Goal: Information Seeking & Learning: Learn about a topic

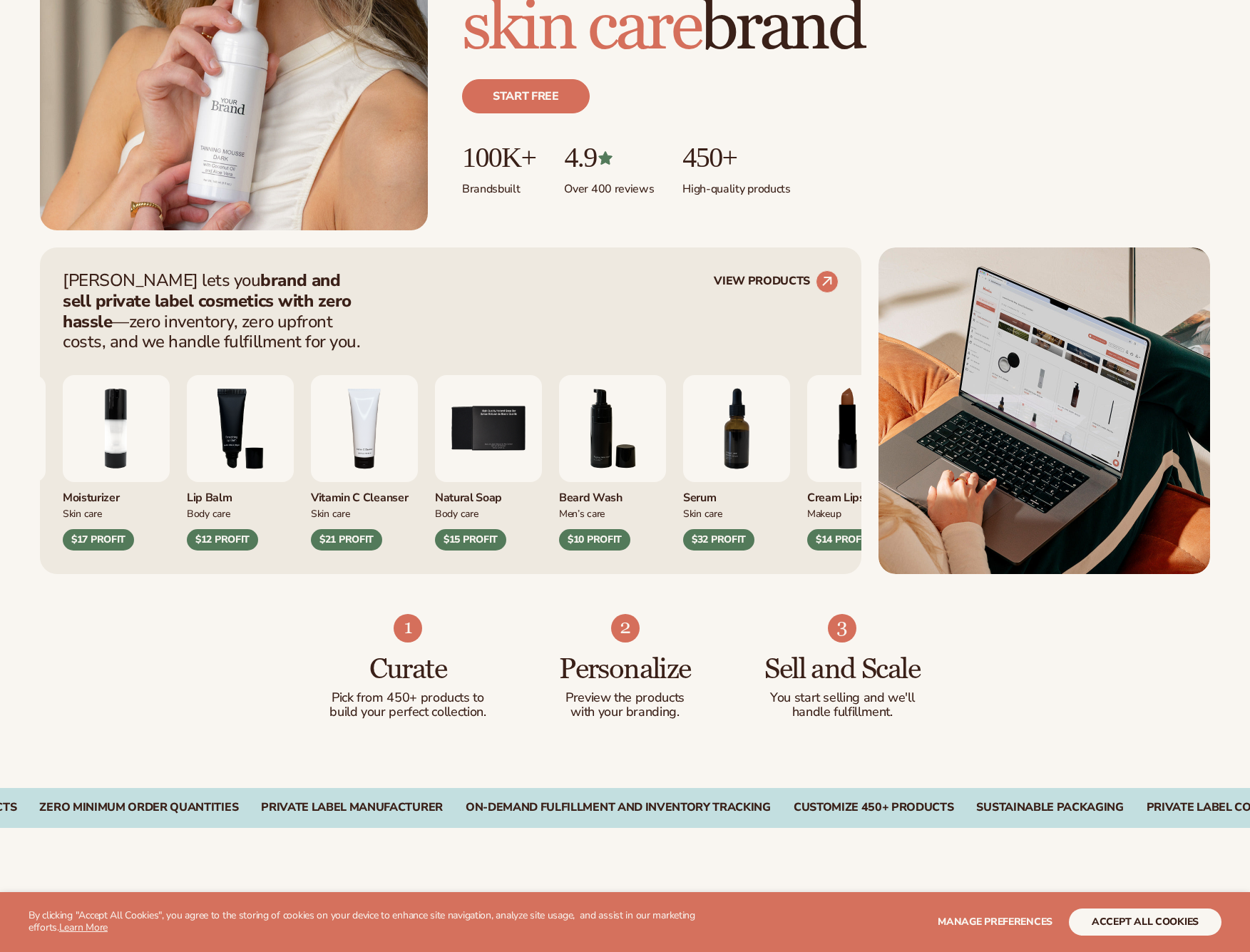
scroll to position [613, 0]
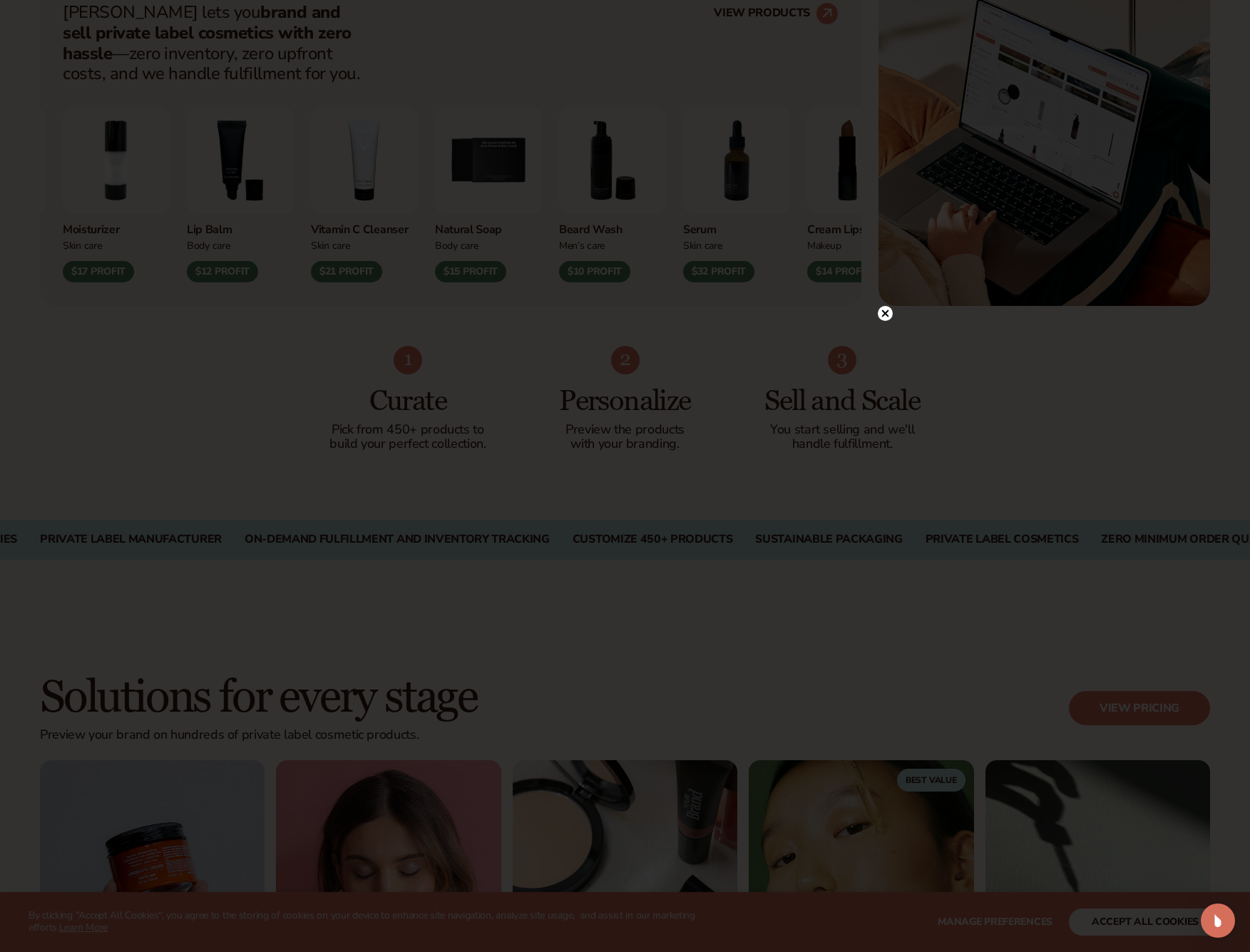
click at [882, 315] on circle at bounding box center [885, 313] width 15 height 15
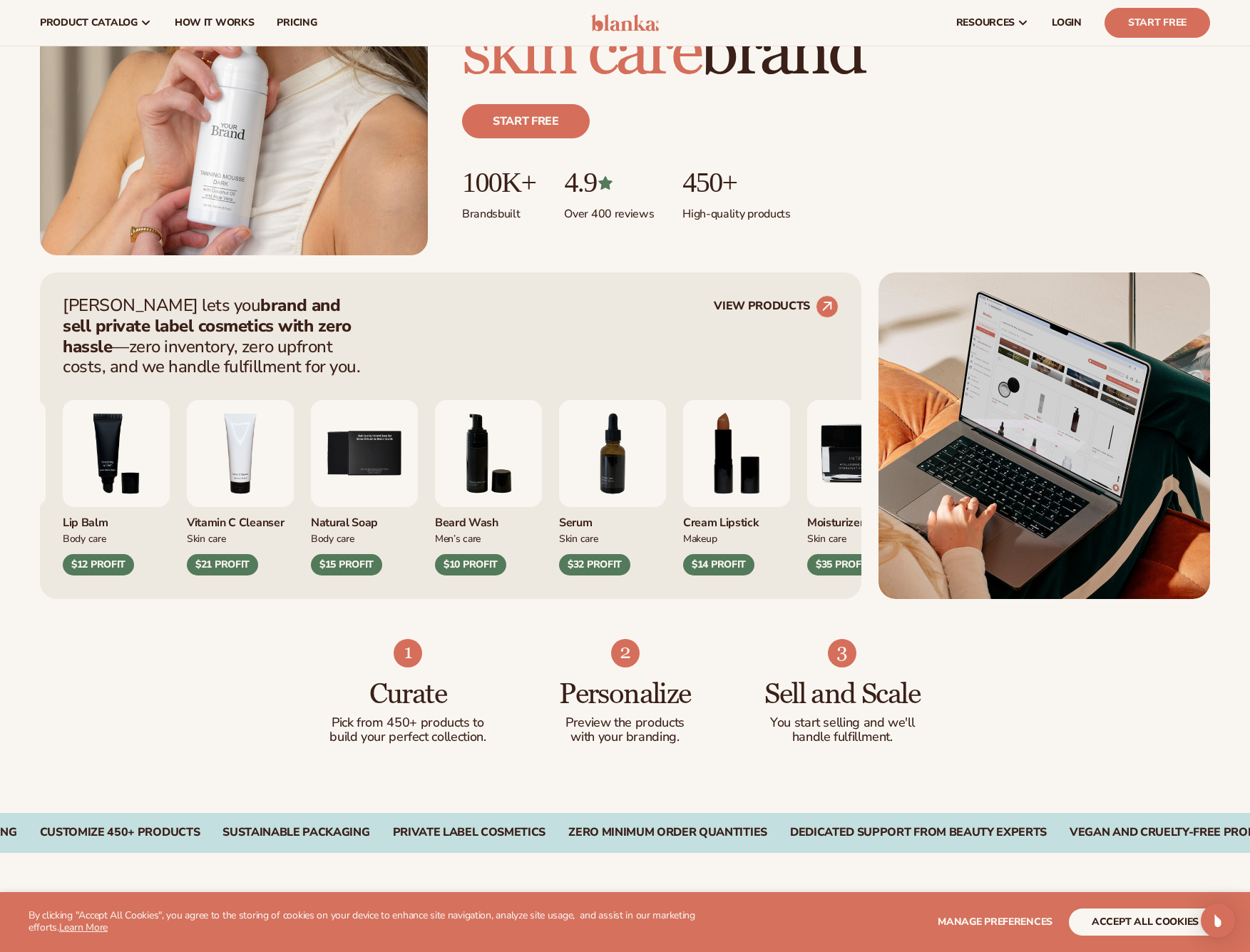
scroll to position [0, 0]
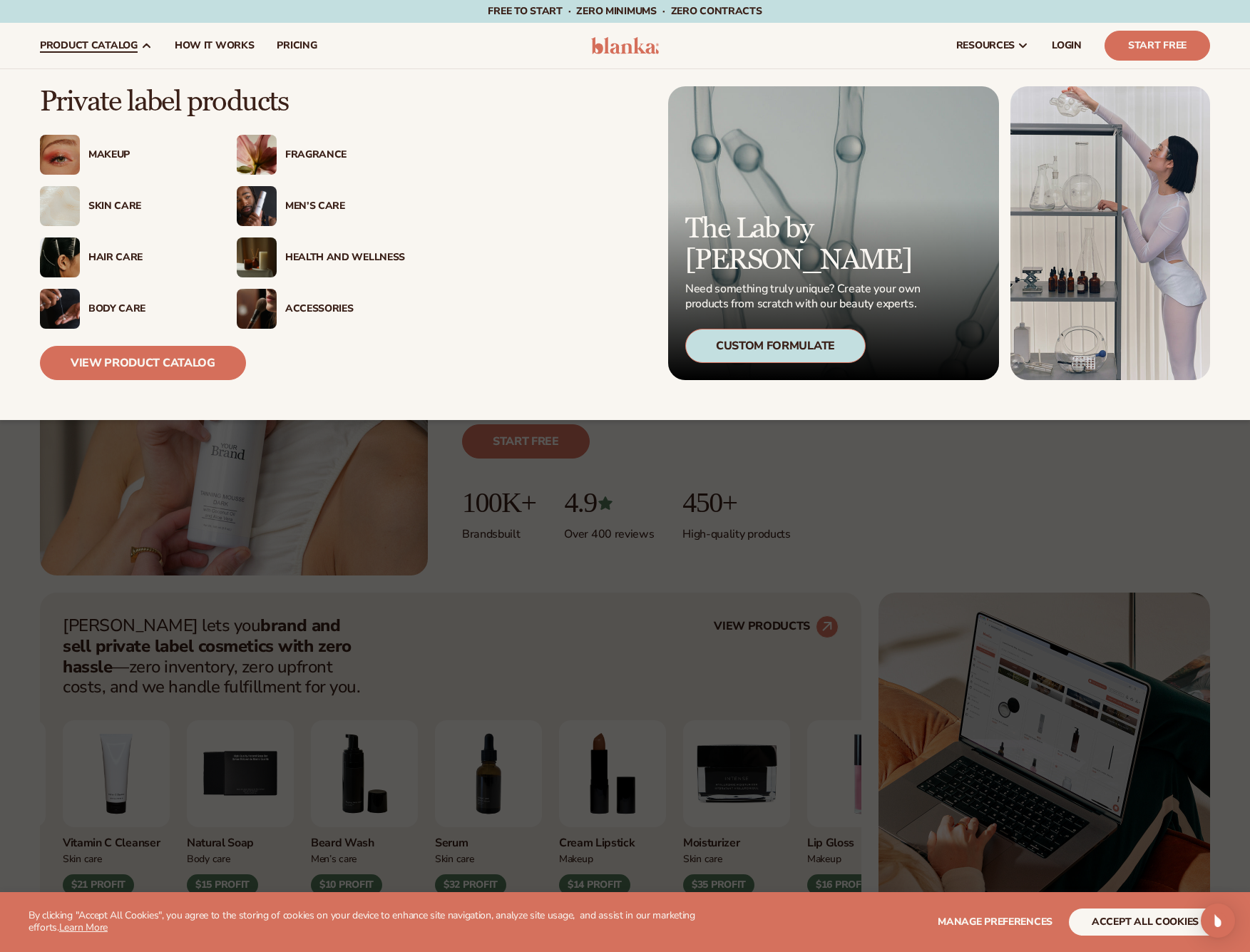
click at [342, 252] on div "Health And Wellness" at bounding box center [345, 258] width 120 height 12
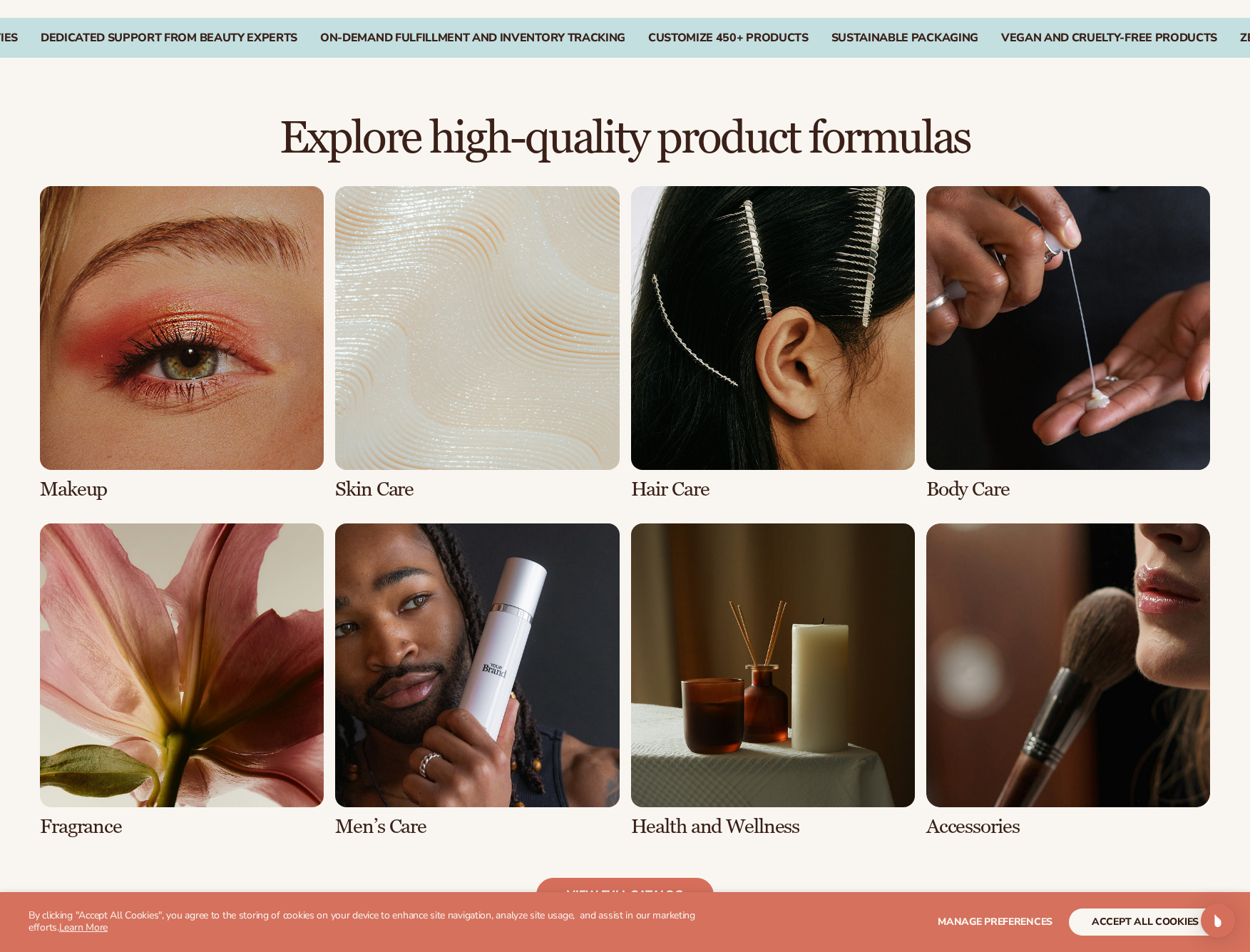
scroll to position [996, 0]
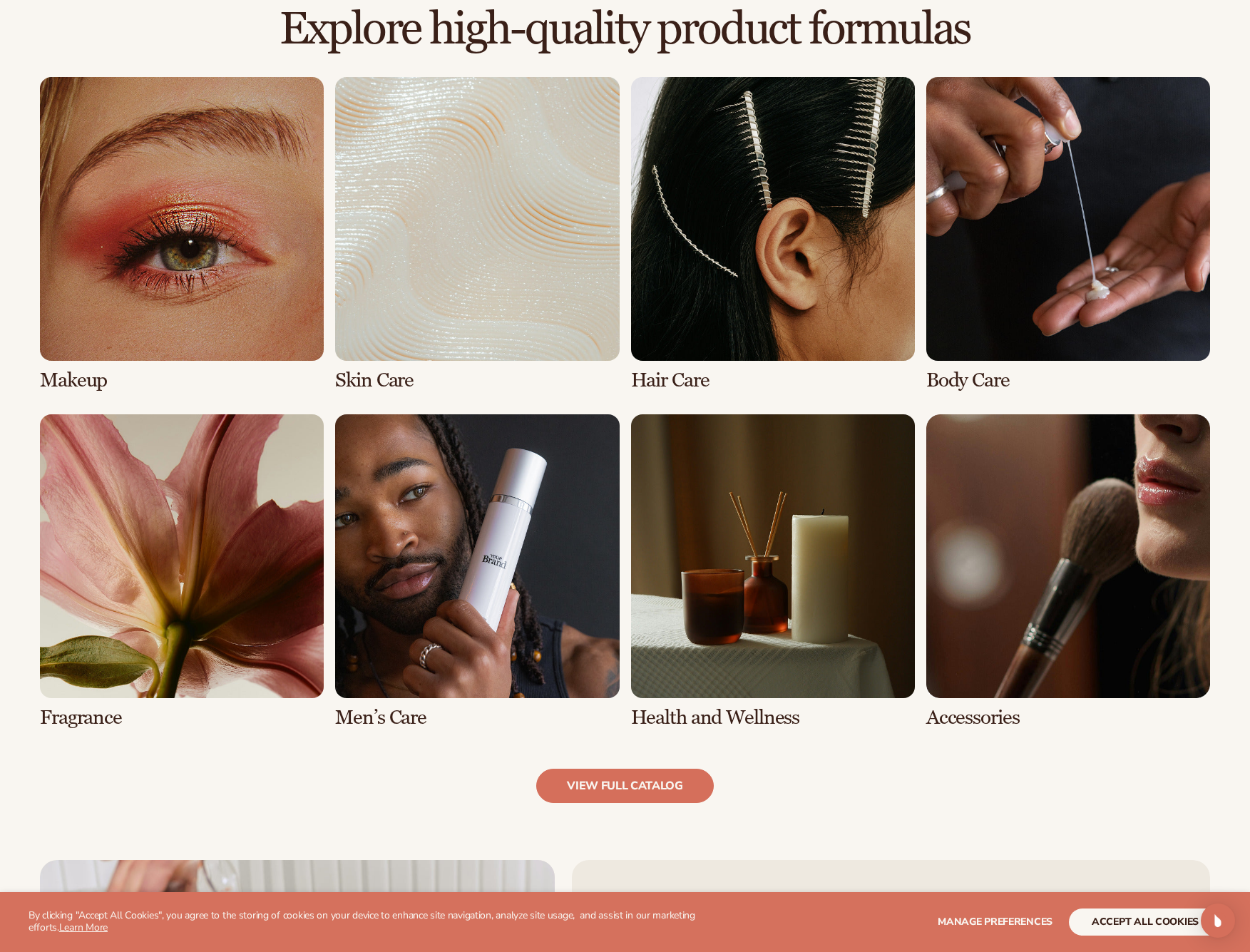
click at [734, 616] on link "7 / 8" at bounding box center [773, 571] width 284 height 315
click at [773, 724] on link "7 / 8" at bounding box center [773, 571] width 284 height 315
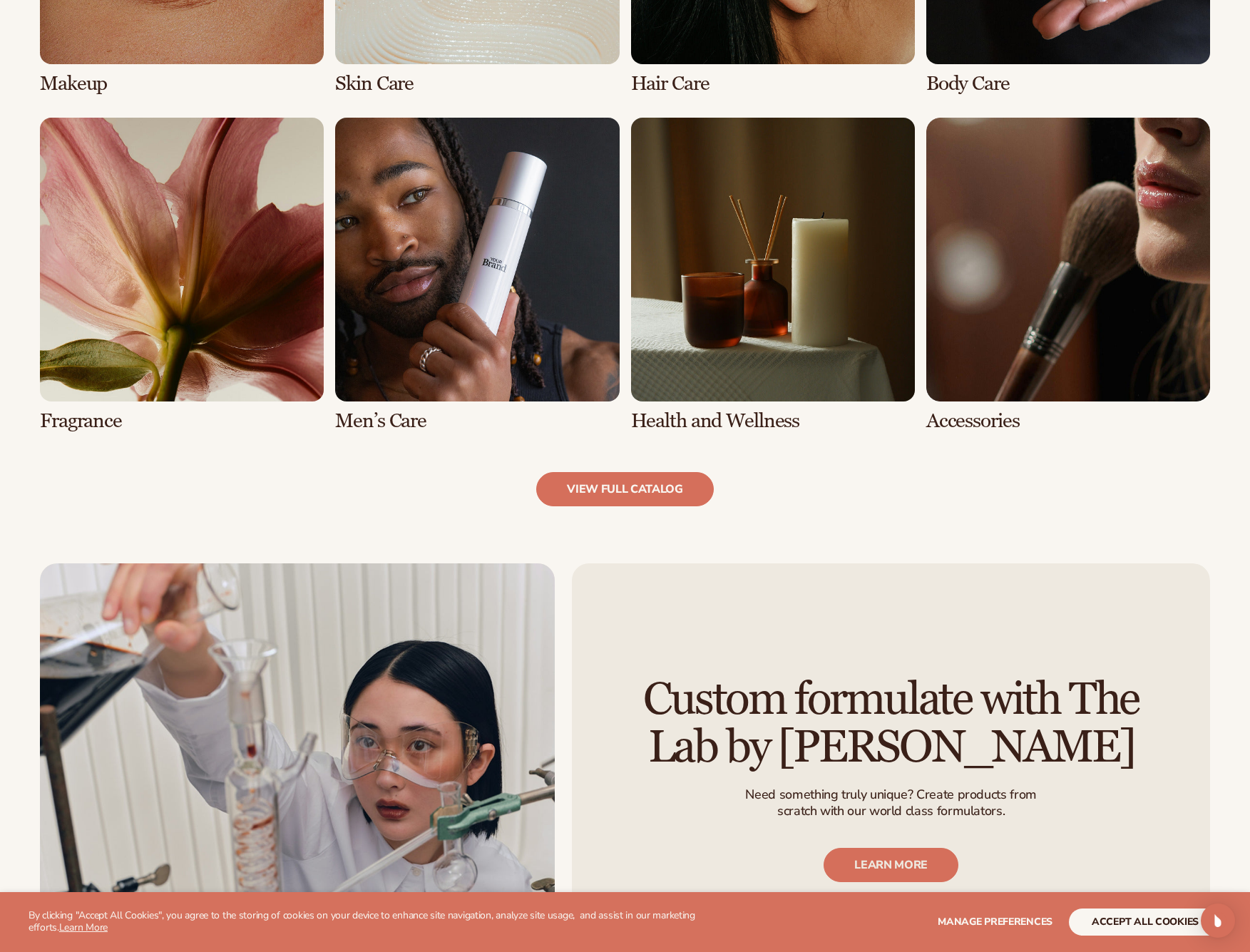
scroll to position [1489, 0]
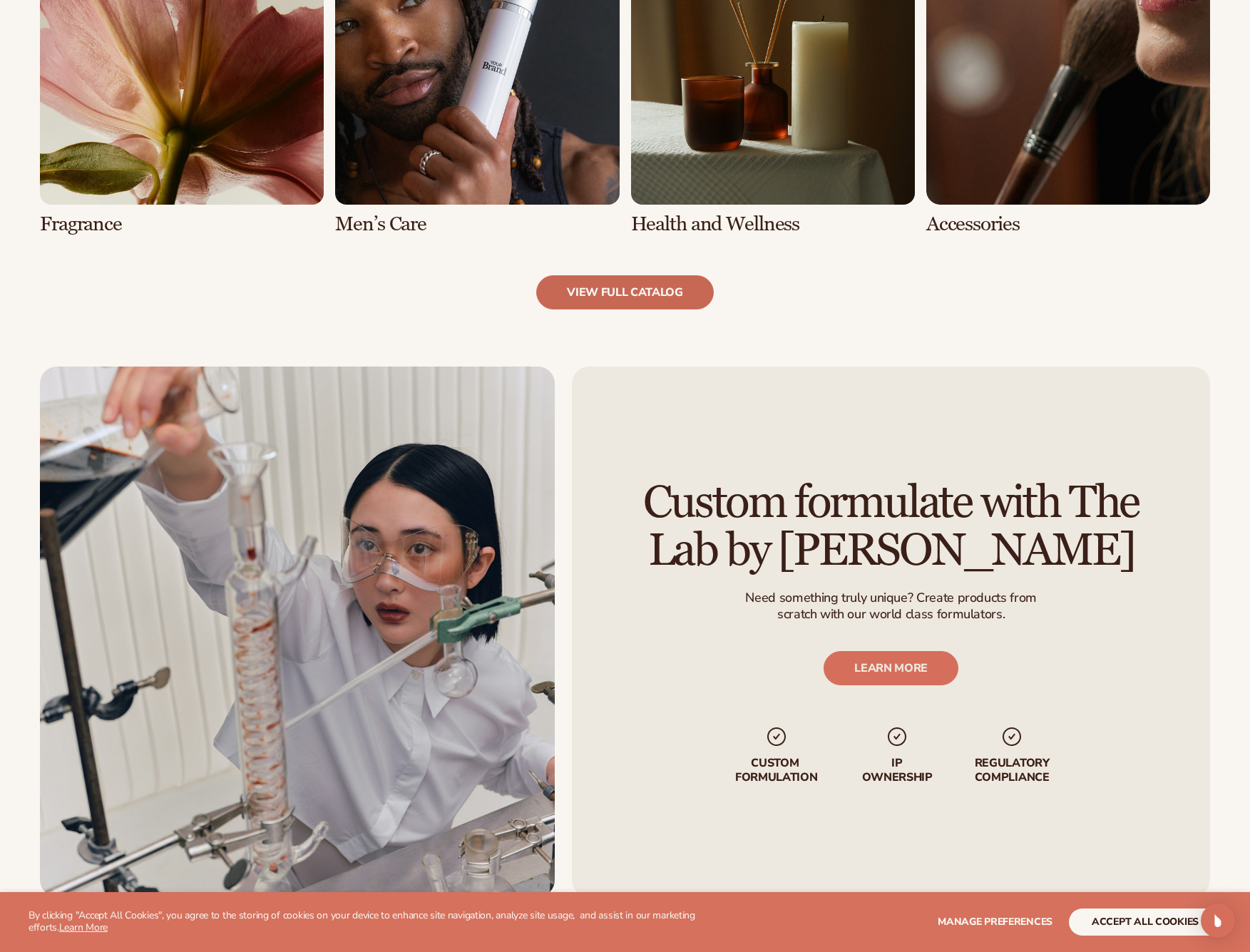
click at [654, 293] on link "view full catalog" at bounding box center [625, 292] width 177 height 35
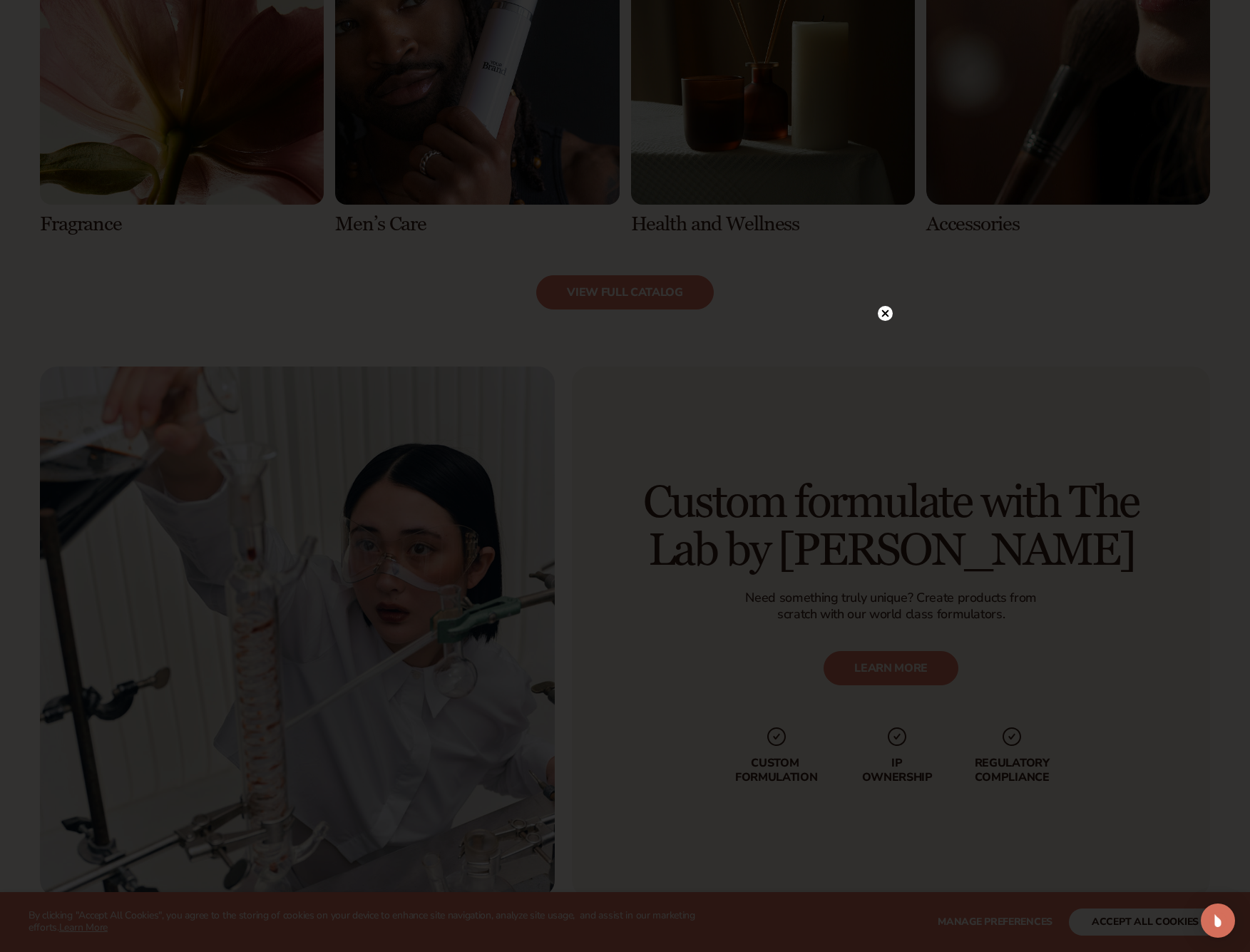
click at [878, 316] on circle at bounding box center [885, 313] width 15 height 15
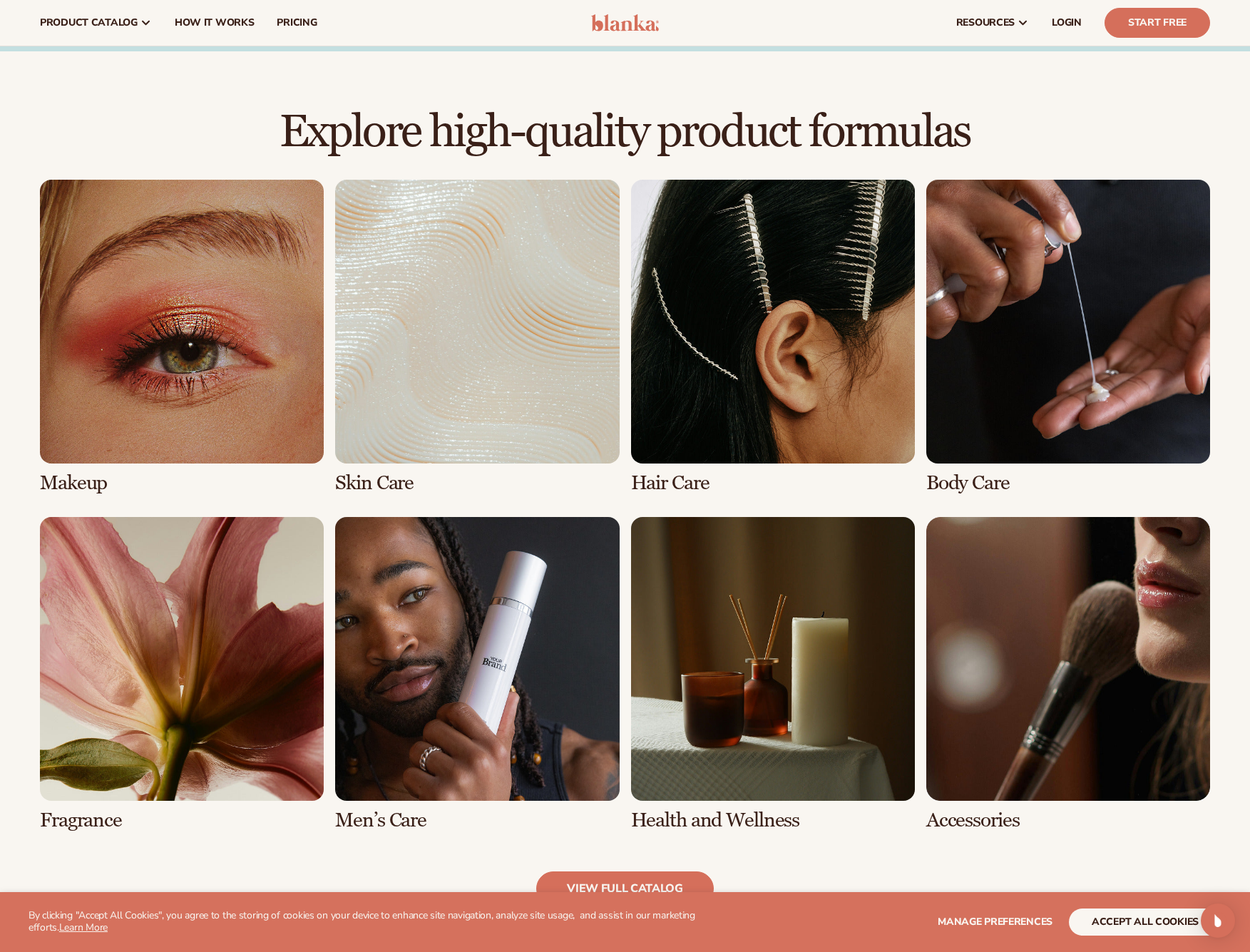
scroll to position [0, 0]
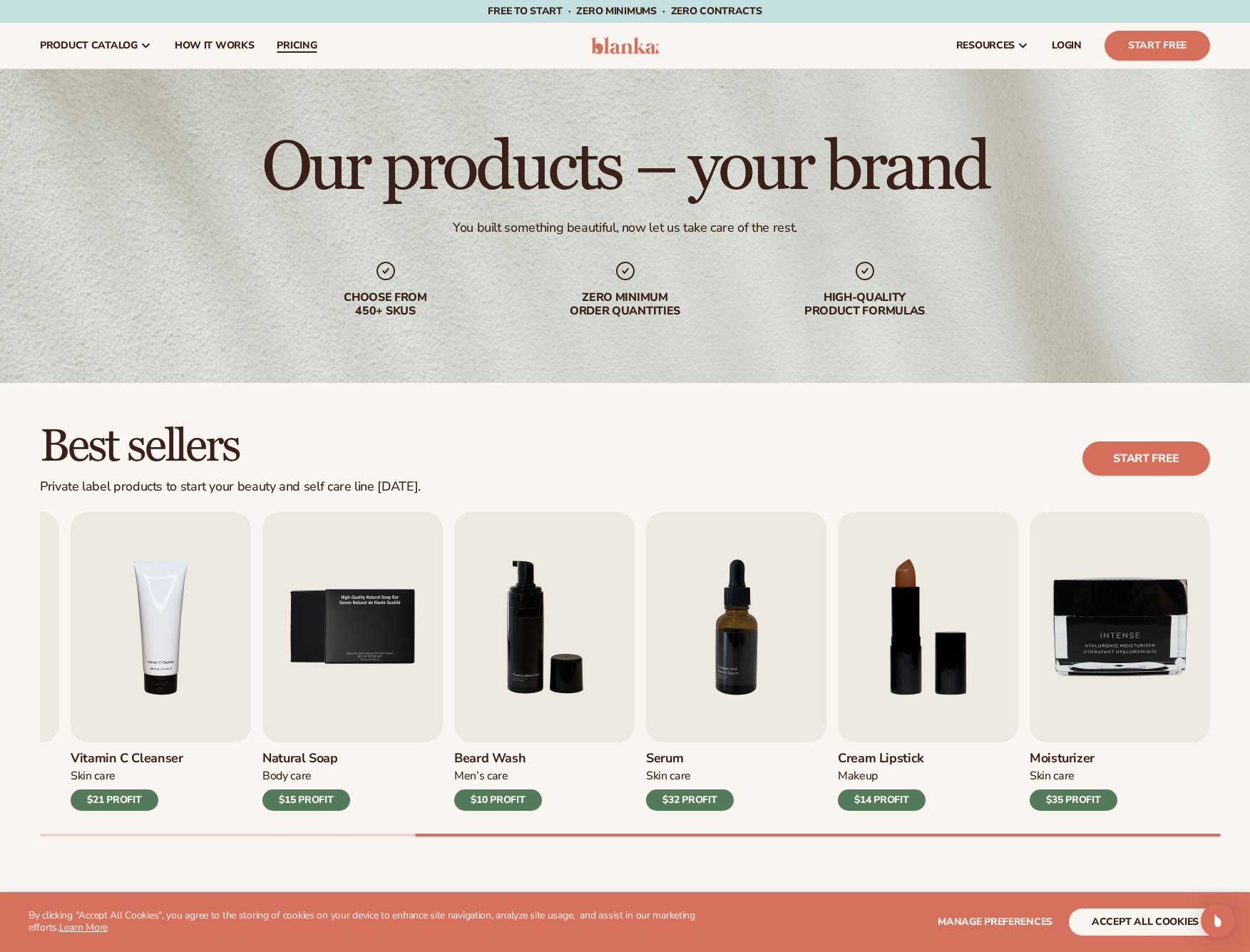
click at [280, 49] on span "pricing" at bounding box center [296, 45] width 40 height 12
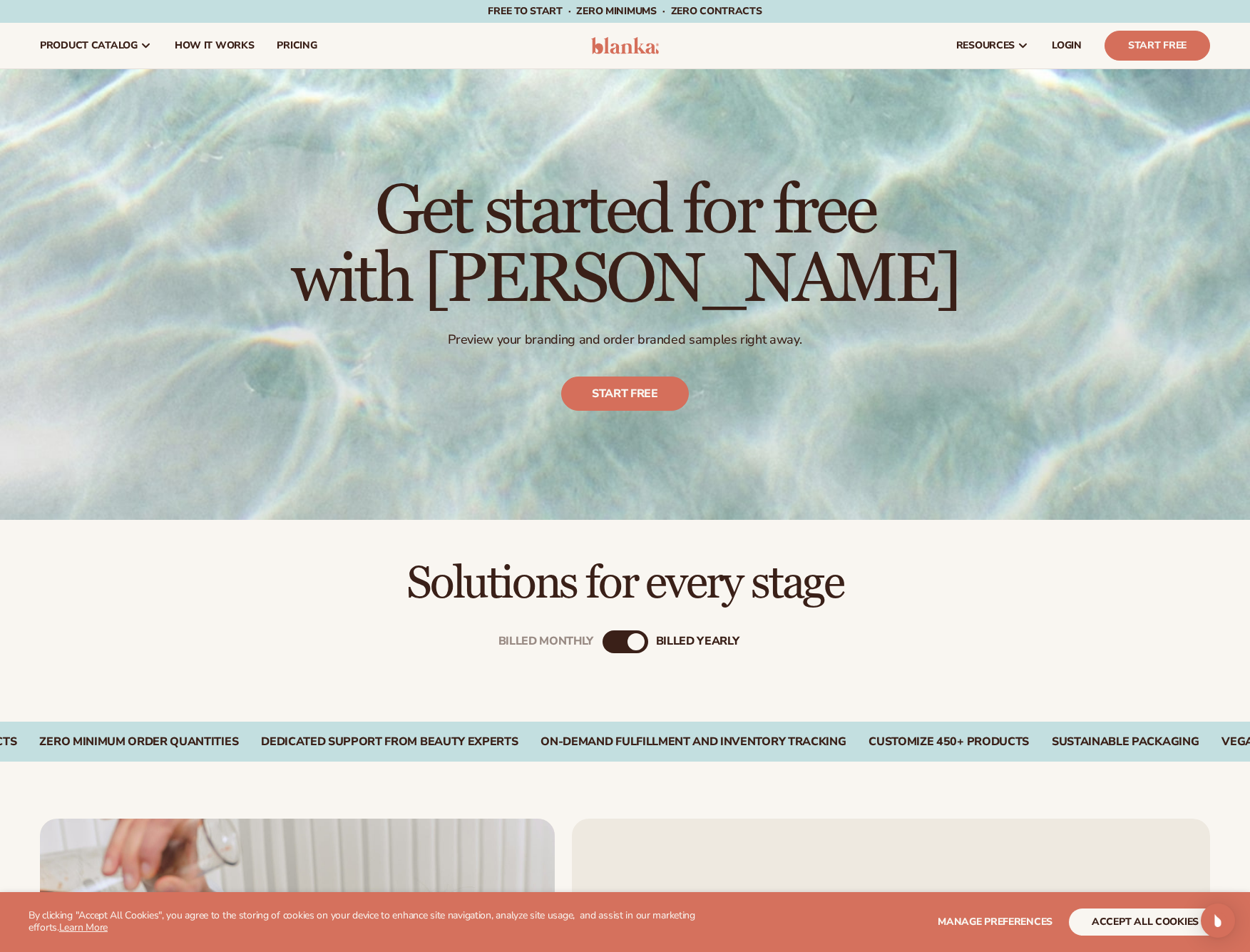
scroll to position [392, 0]
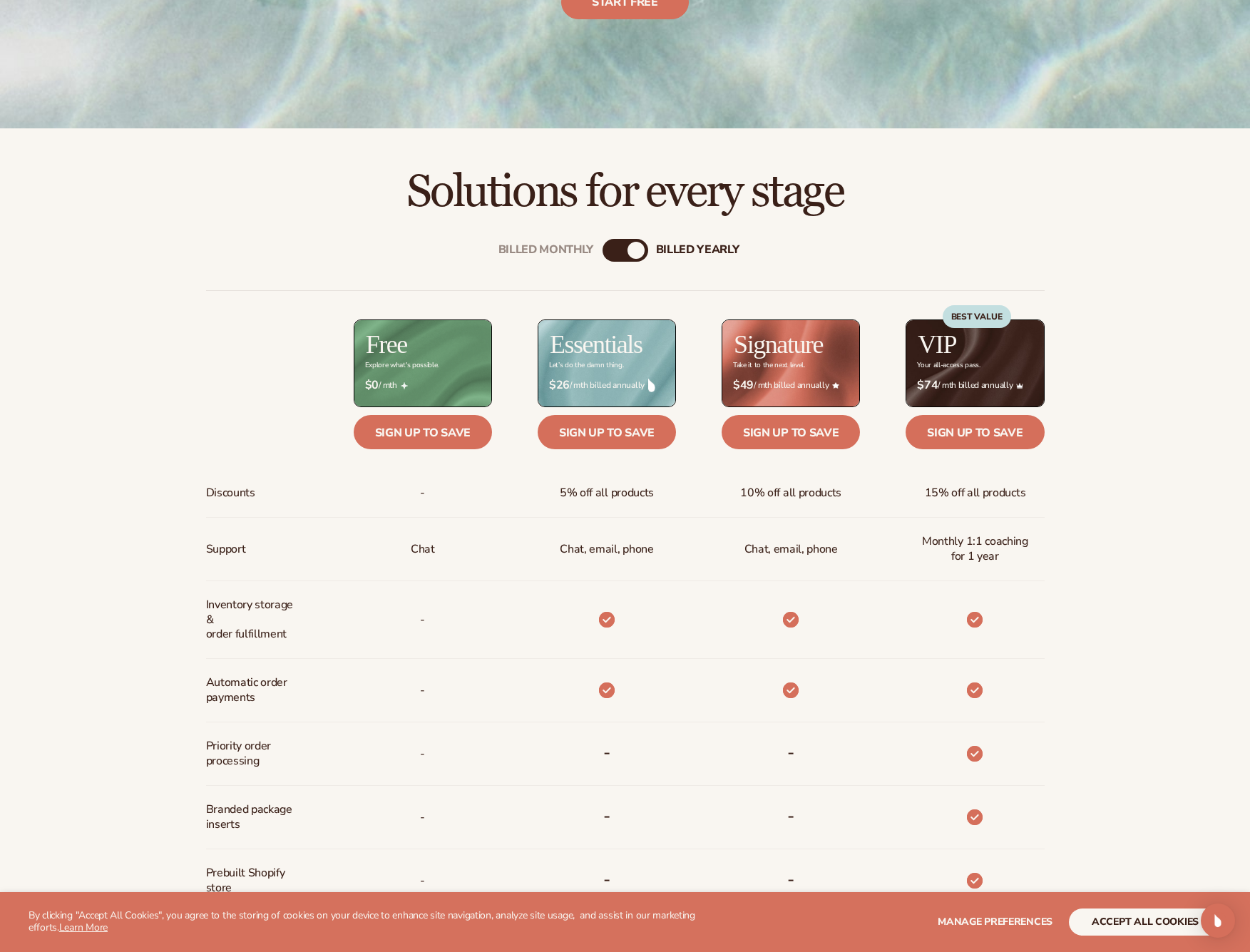
click at [613, 249] on div "Billed Monthly" at bounding box center [611, 250] width 17 height 17
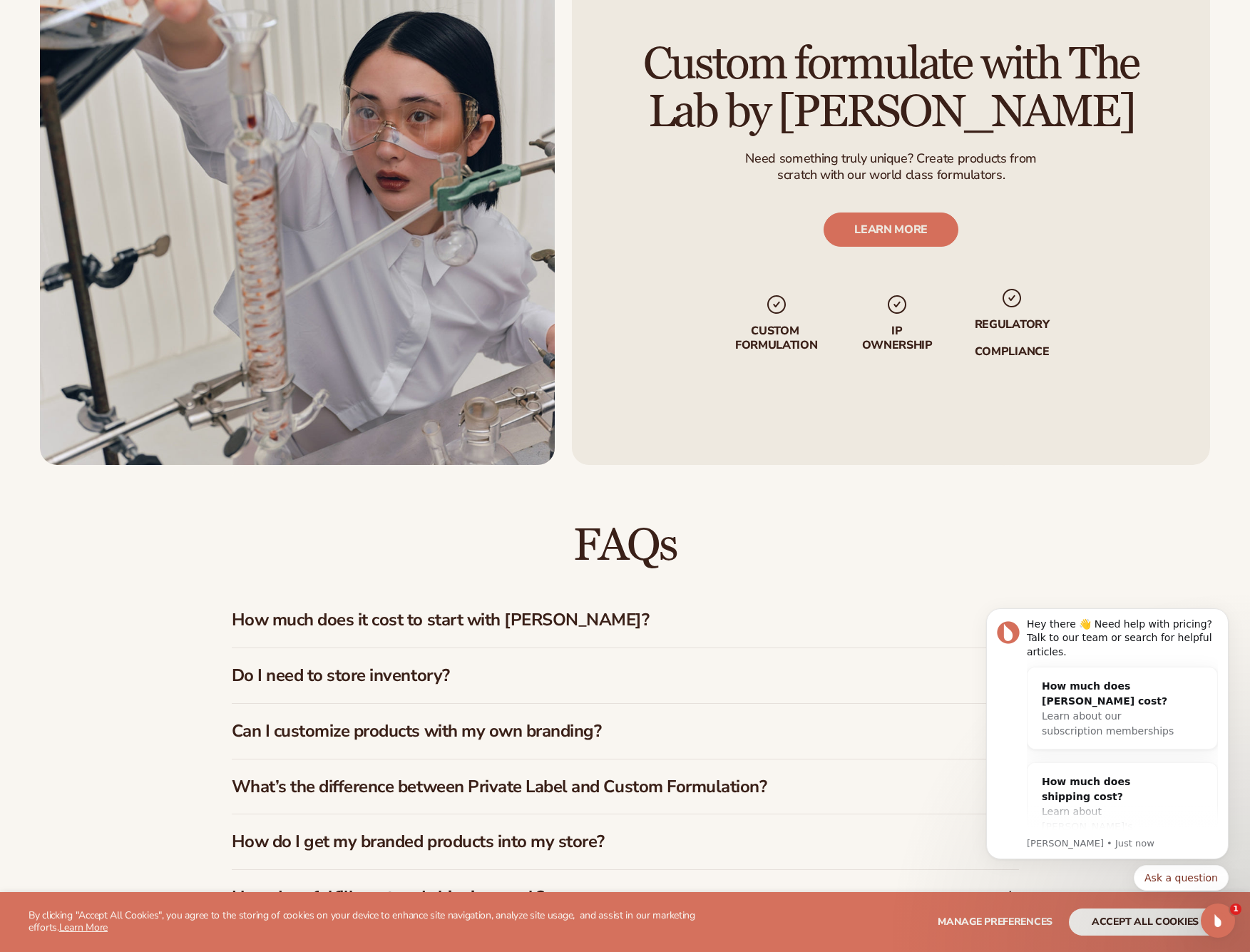
scroll to position [2101, 0]
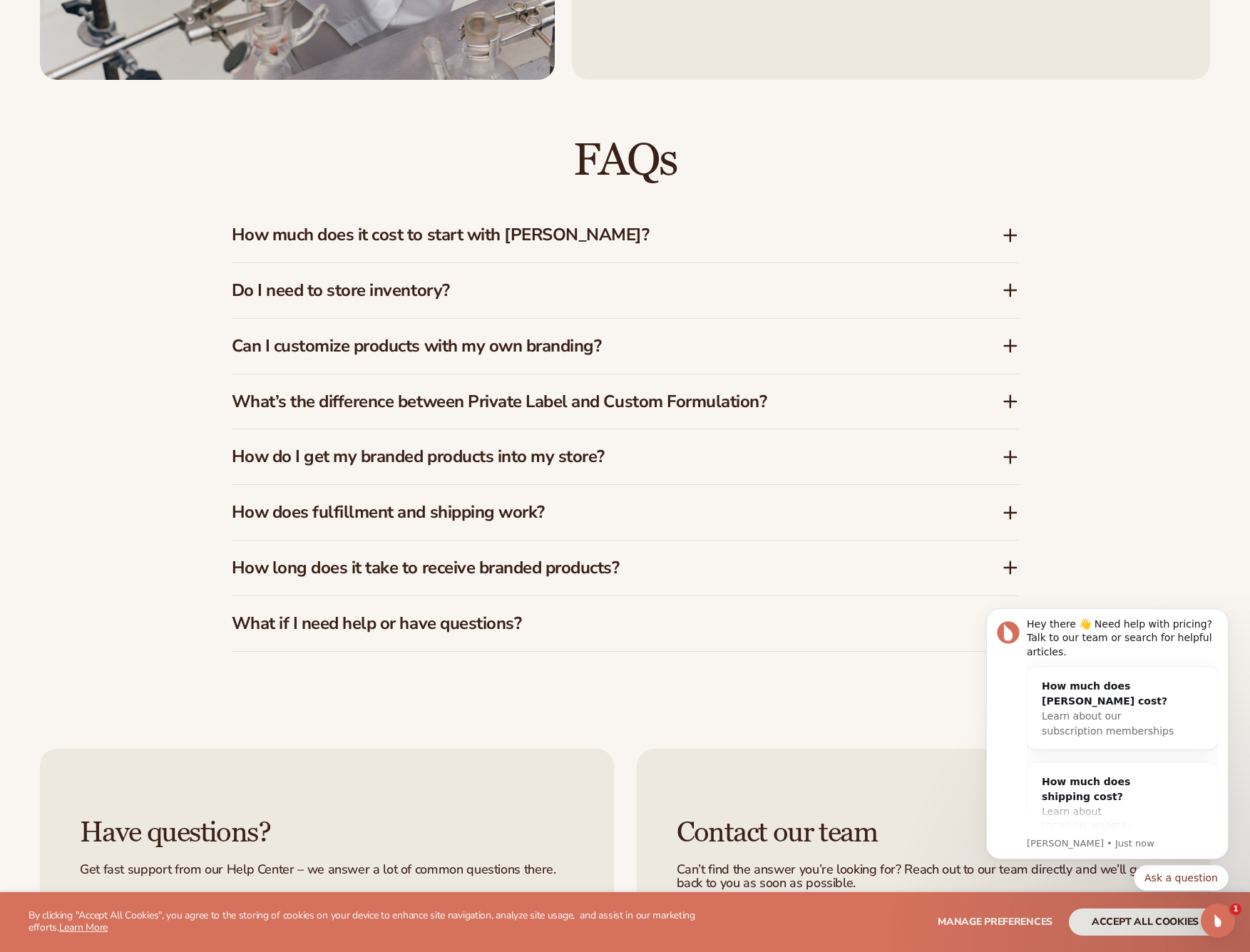
click at [512, 233] on h3 "How much does it cost to start with [PERSON_NAME]?" at bounding box center [595, 234] width 727 height 20
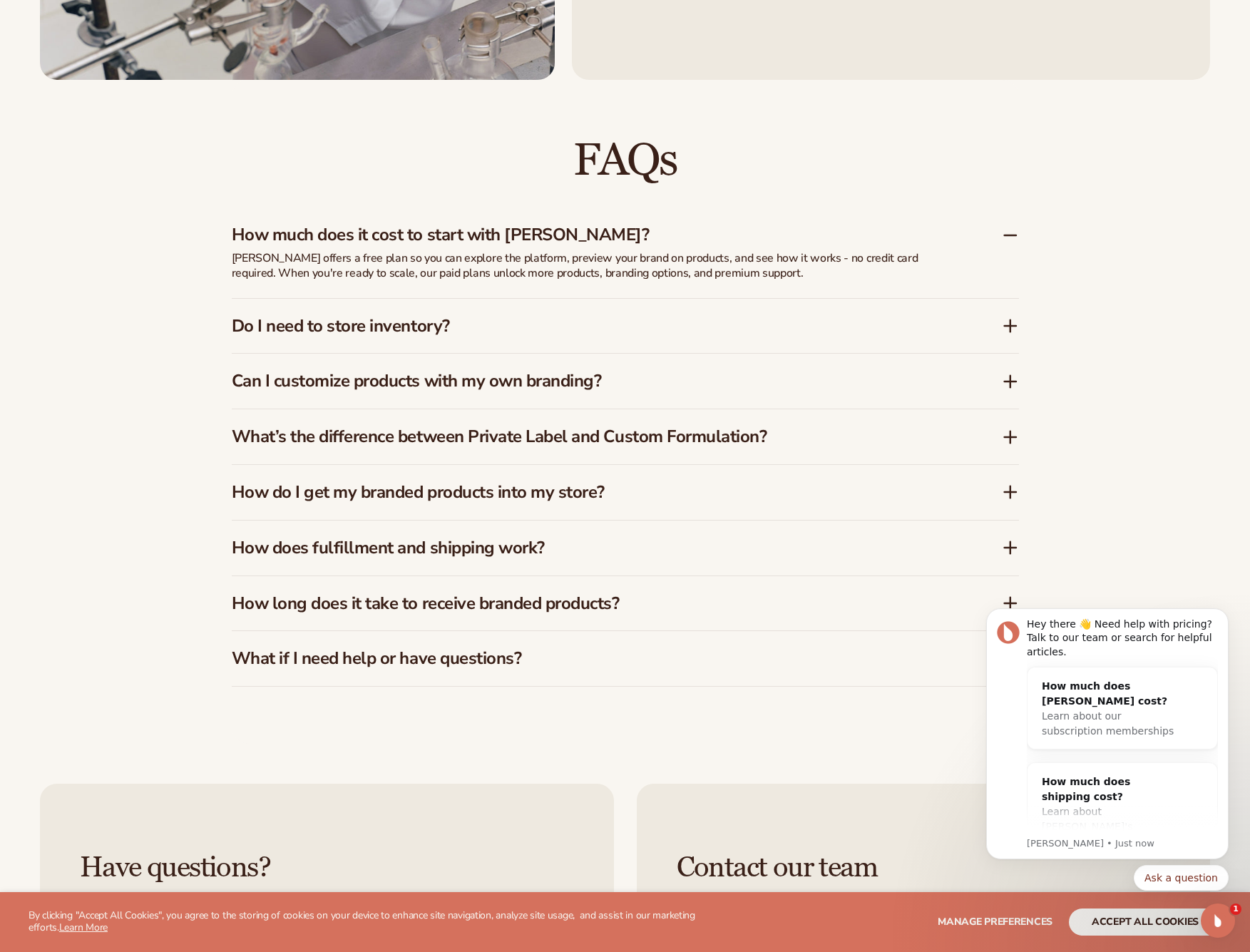
click at [440, 316] on h3 "Do I need to store inventory?" at bounding box center [595, 325] width 727 height 20
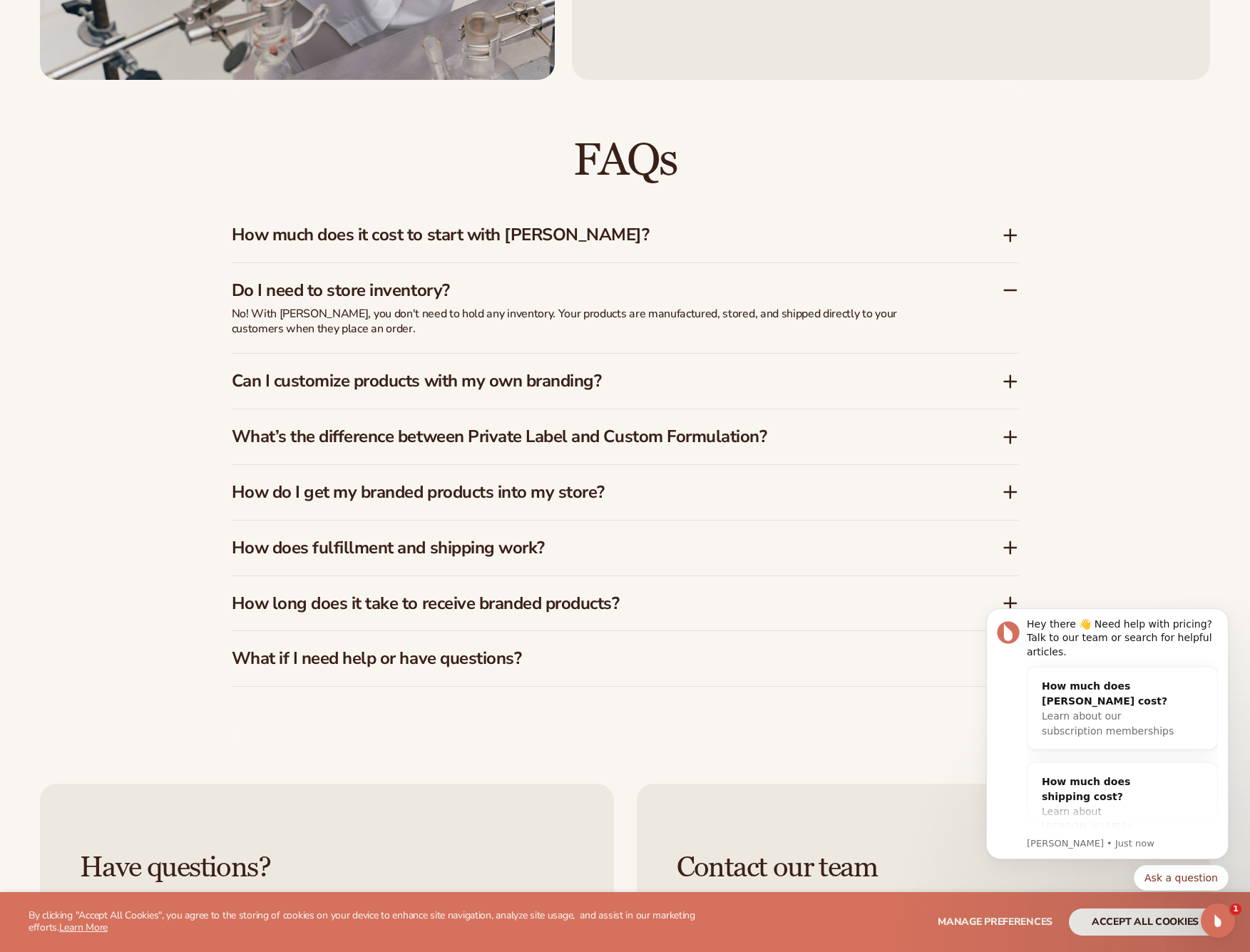
click at [483, 373] on h3 "Can I customize products with my own branding?" at bounding box center [595, 380] width 727 height 20
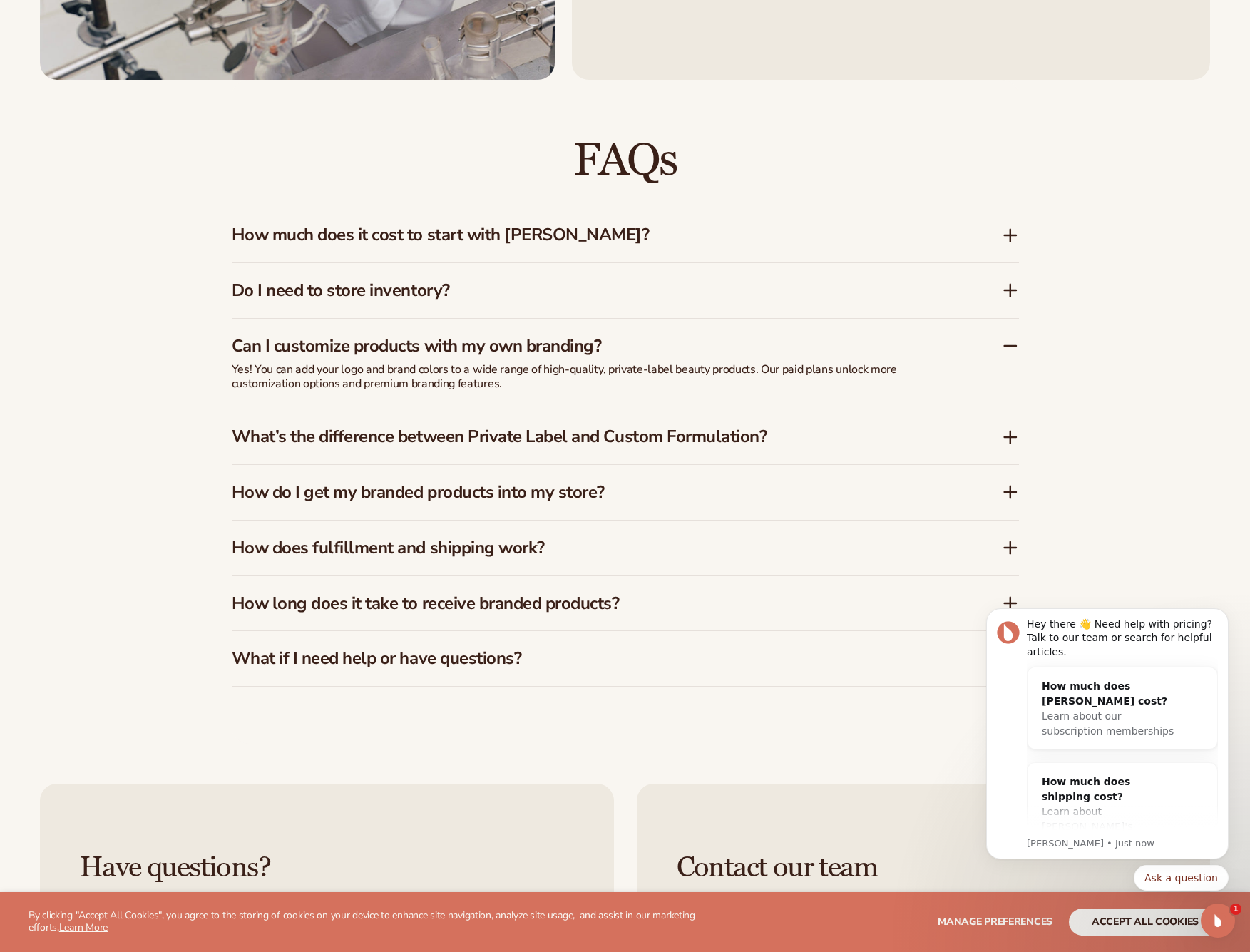
click at [496, 539] on h3 "How does fulfillment and shipping work?" at bounding box center [595, 547] width 727 height 20
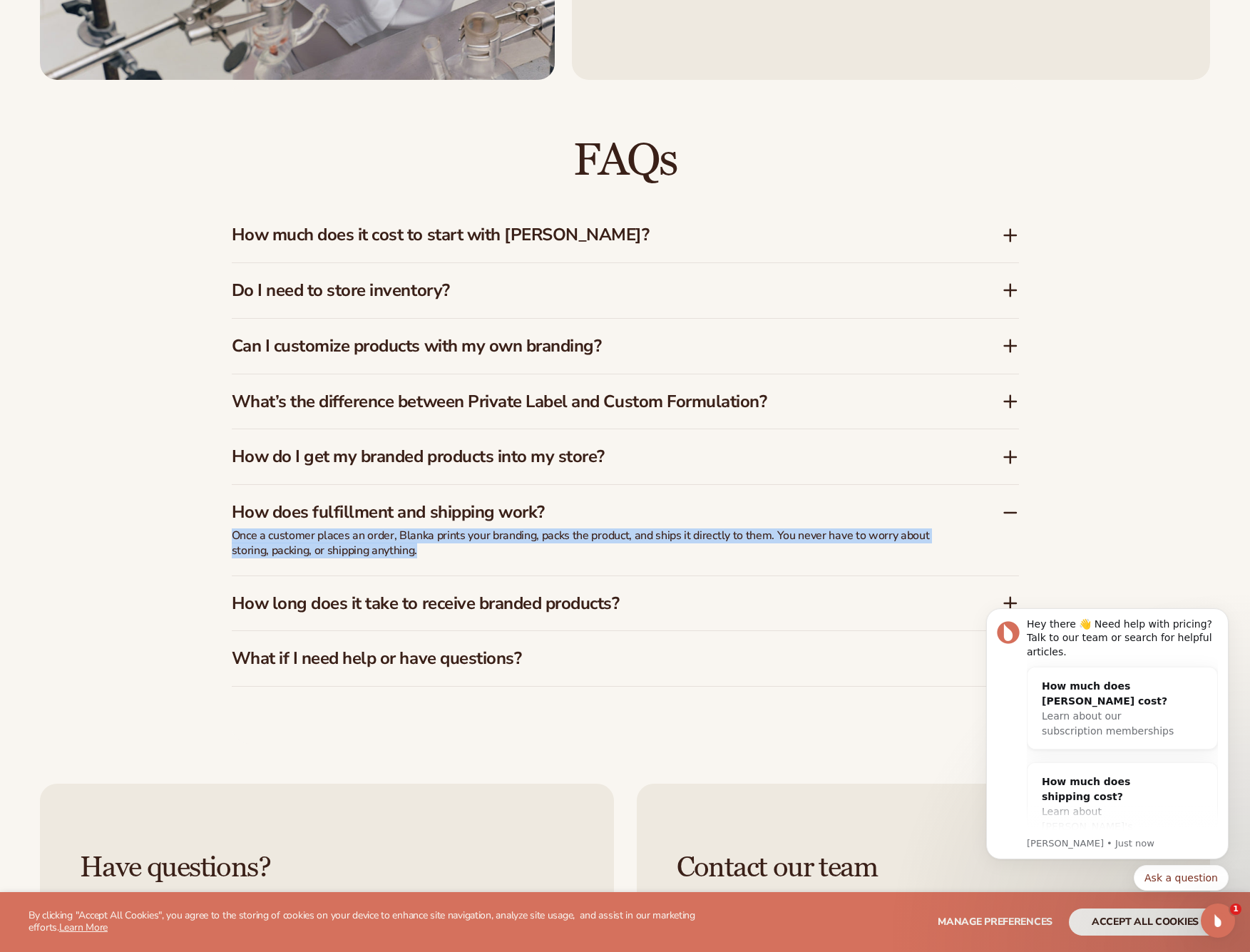
drag, startPoint x: 363, startPoint y: 523, endPoint x: 459, endPoint y: 540, distance: 97.5
click at [459, 540] on div "How does fulfillment and shipping work? Once a customer places an order, Blanka…" at bounding box center [625, 529] width 787 height 90
click at [459, 541] on p "Once a customer places an order, Blanka prints your branding, packs the product…" at bounding box center [588, 543] width 713 height 30
drag, startPoint x: 454, startPoint y: 544, endPoint x: 405, endPoint y: 535, distance: 49.8
click at [405, 535] on p "Once a customer places an order, Blanka prints your branding, packs the product…" at bounding box center [588, 543] width 713 height 30
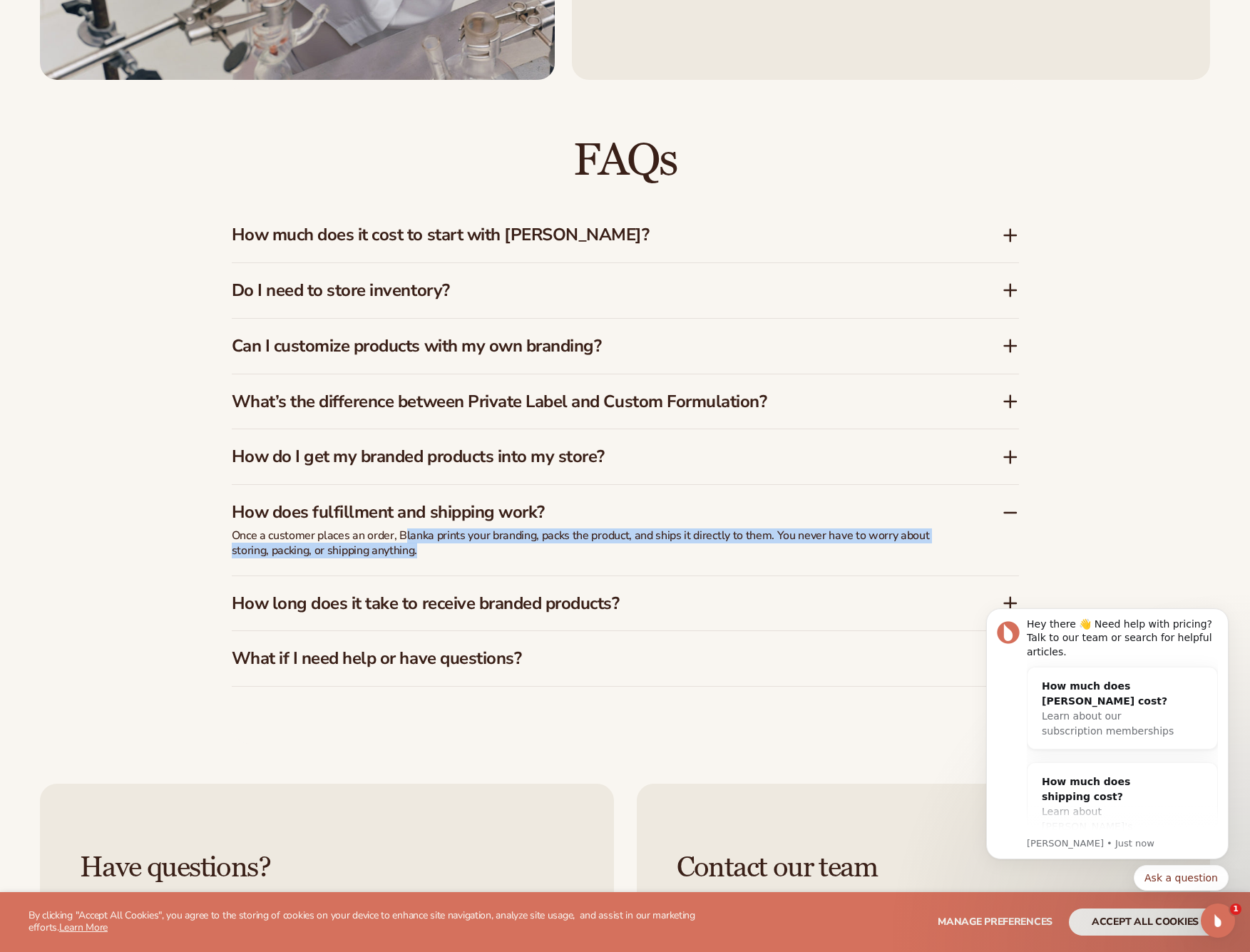
drag, startPoint x: 405, startPoint y: 535, endPoint x: 447, endPoint y: 546, distance: 43.4
click at [413, 535] on p "Once a customer places an order, Blanka prints your branding, packs the product…" at bounding box center [588, 543] width 713 height 30
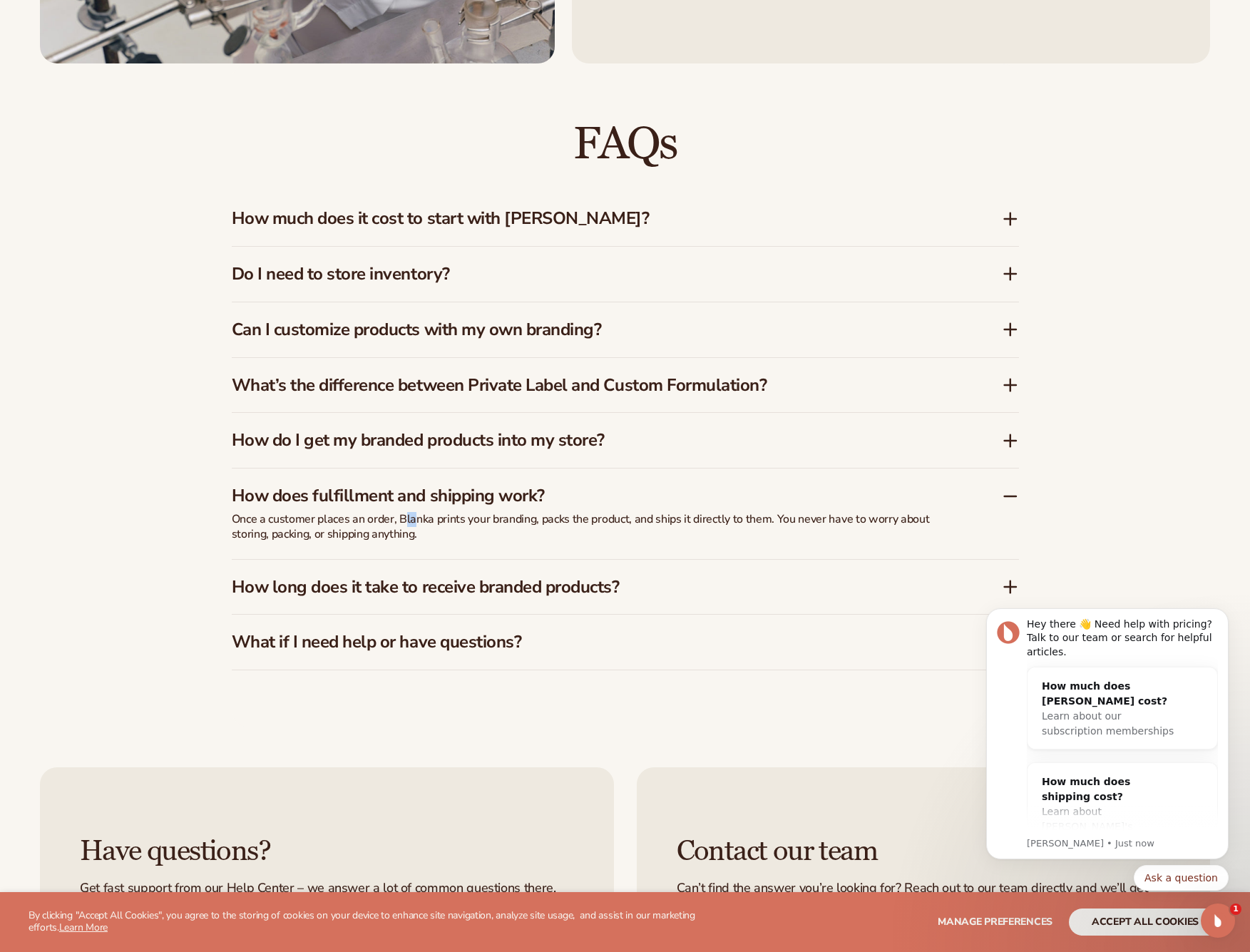
scroll to position [2119, 0]
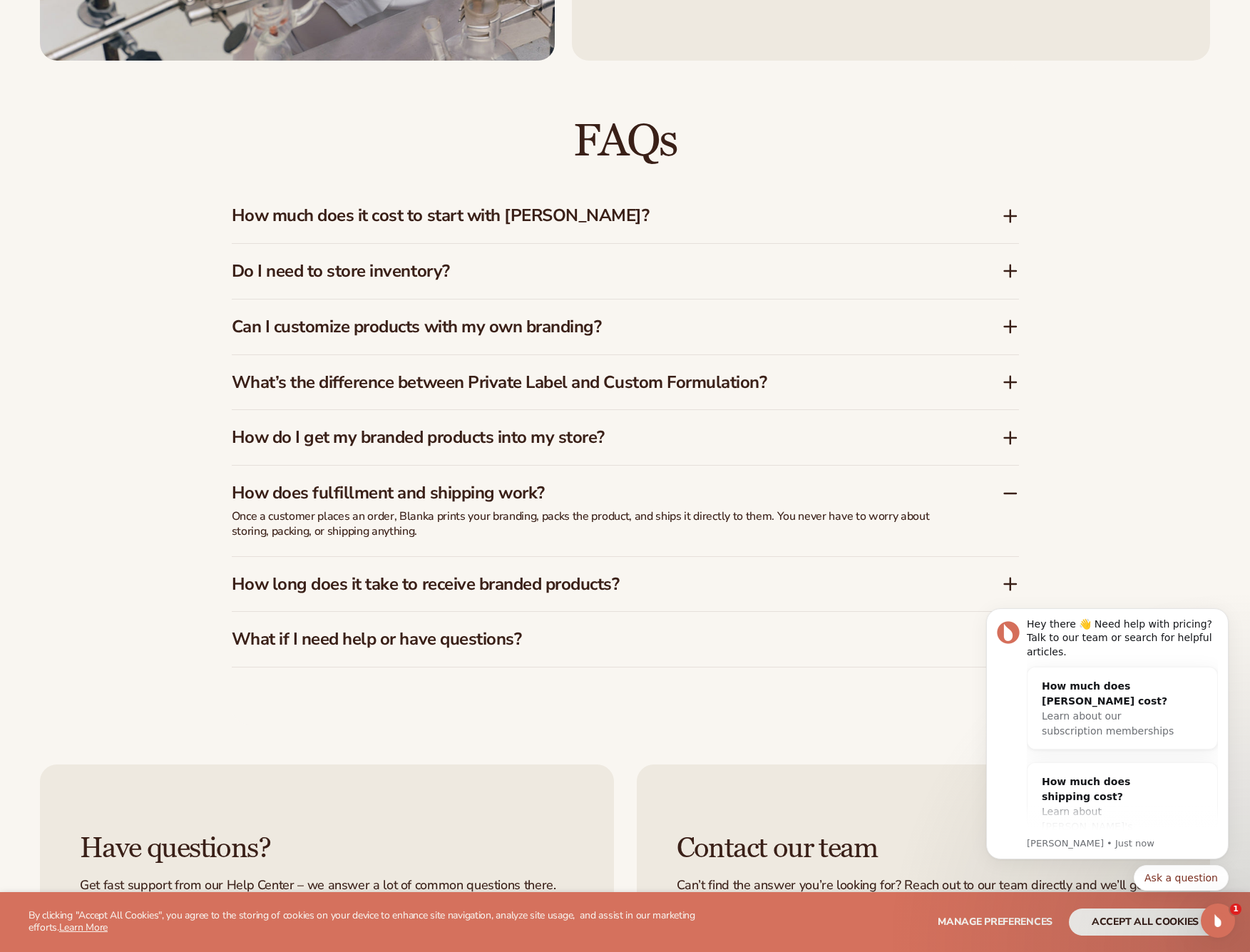
click at [629, 516] on p "Once a customer places an order, Blanka prints your branding, packs the product…" at bounding box center [588, 524] width 713 height 30
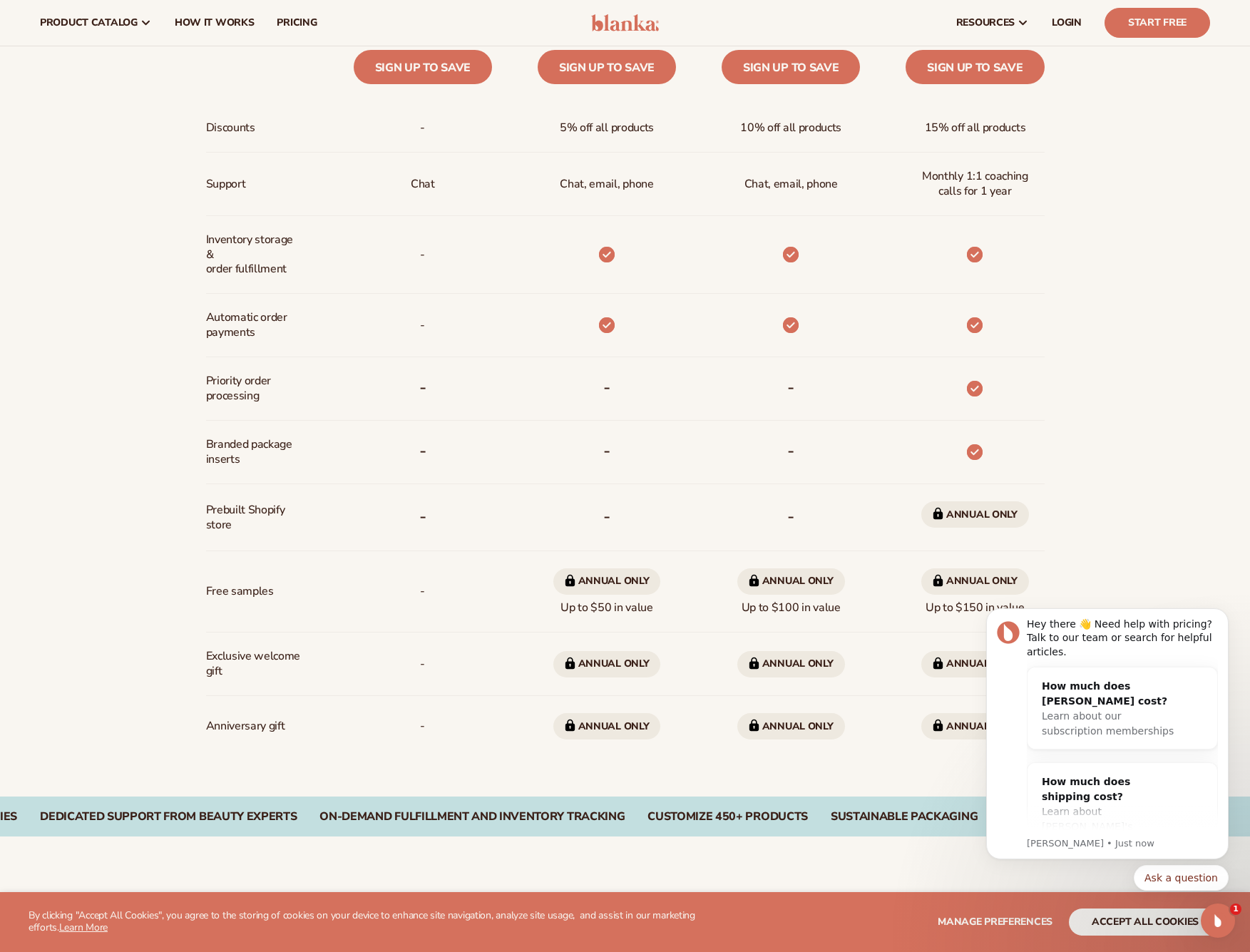
scroll to position [0, 0]
